Goal: Navigation & Orientation: Go to known website

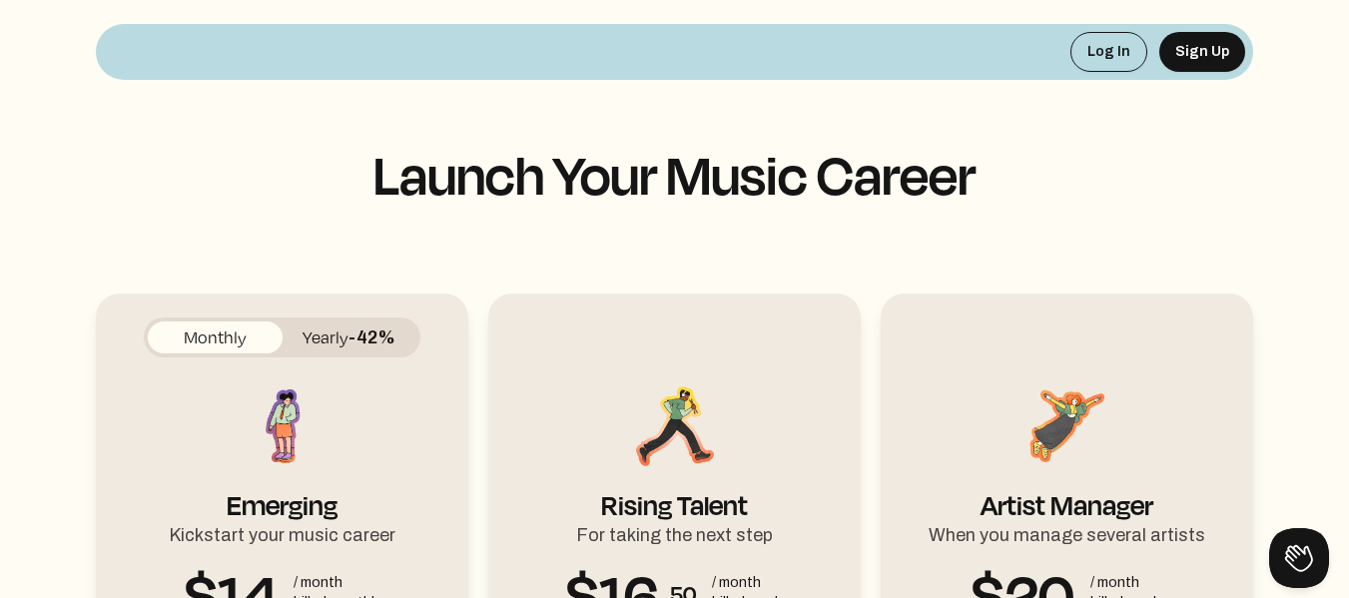
drag, startPoint x: 1355, startPoint y: 41, endPoint x: 1305, endPoint y: -11, distance: 72.0
click at [1305, 0] on html "Log In Sign Up Launch Your Music Career Monthly Yearly -42% Emerging Kickstart …" at bounding box center [674, 299] width 1349 height 598
drag, startPoint x: 1359, startPoint y: 58, endPoint x: 1325, endPoint y: 1, distance: 66.3
click at [1325, 1] on html "Log In Sign Up Launch Your Music Career Monthly Yearly -42% Emerging Kickstart …" at bounding box center [674, 299] width 1349 height 598
